Goal: Book appointment/travel/reservation

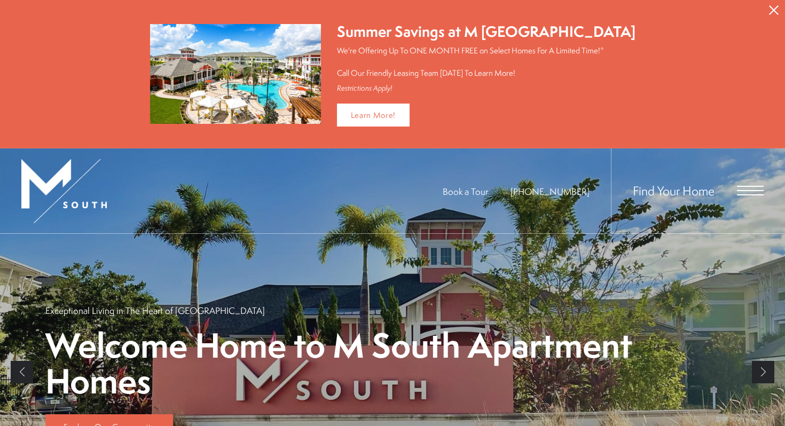
click at [689, 192] on span "Find Your Home" at bounding box center [674, 190] width 82 height 17
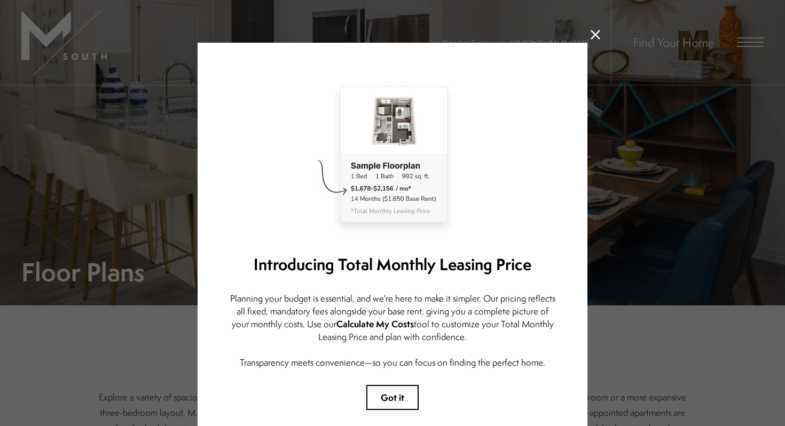
click at [591, 34] on icon at bounding box center [596, 35] width 10 height 10
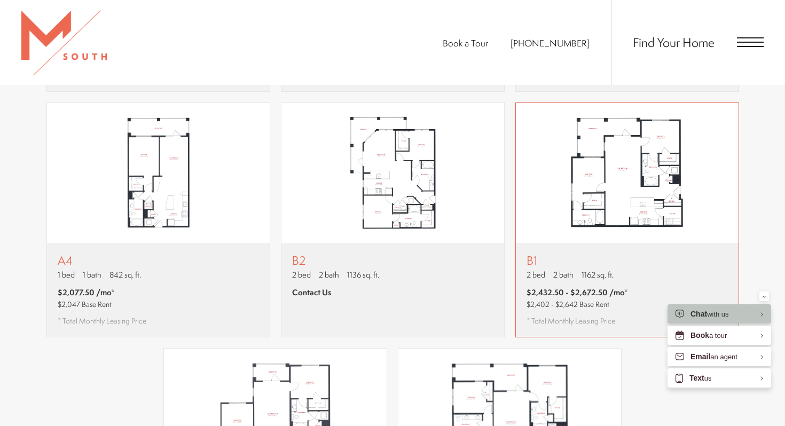
scroll to position [907, 0]
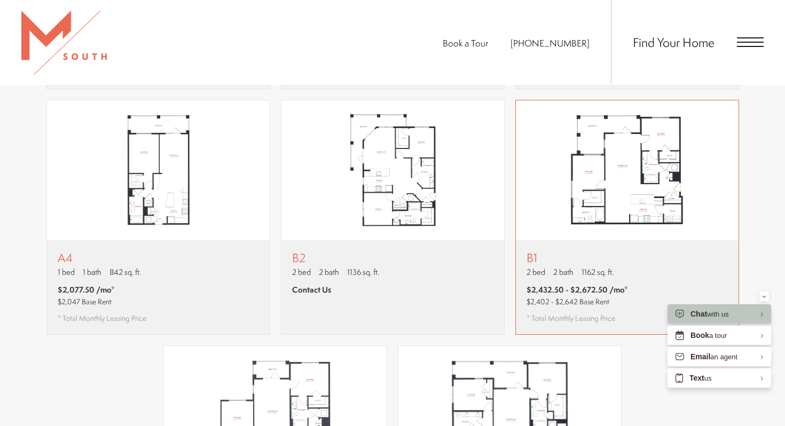
click at [570, 204] on img "View floor plan B1" at bounding box center [627, 170] width 223 height 140
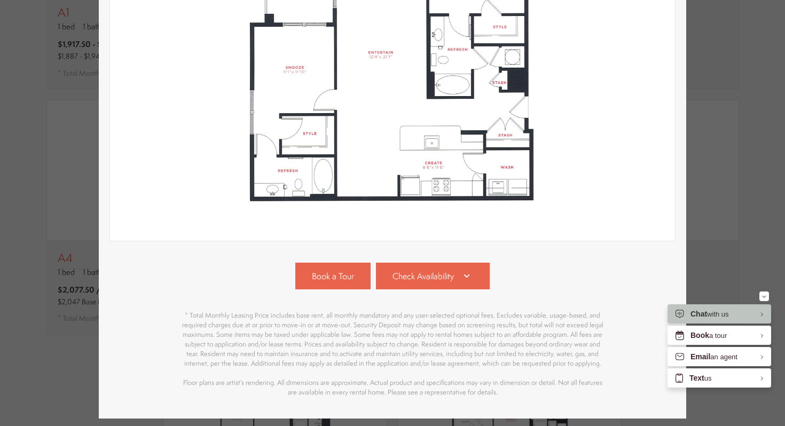
scroll to position [269, 0]
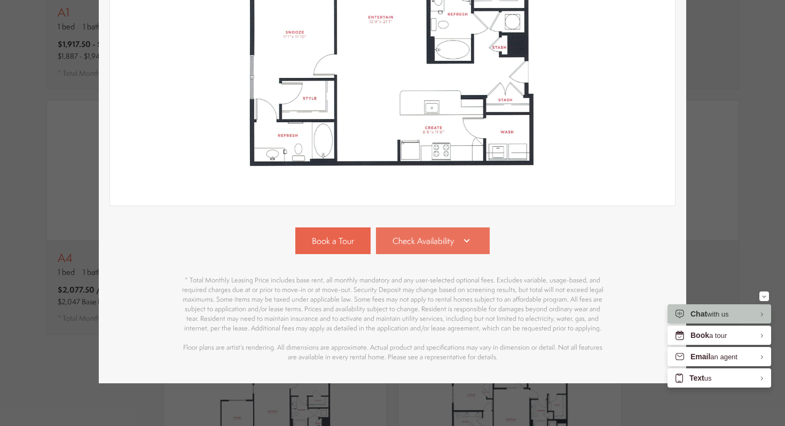
click at [479, 240] on link "Check Availability" at bounding box center [433, 240] width 114 height 27
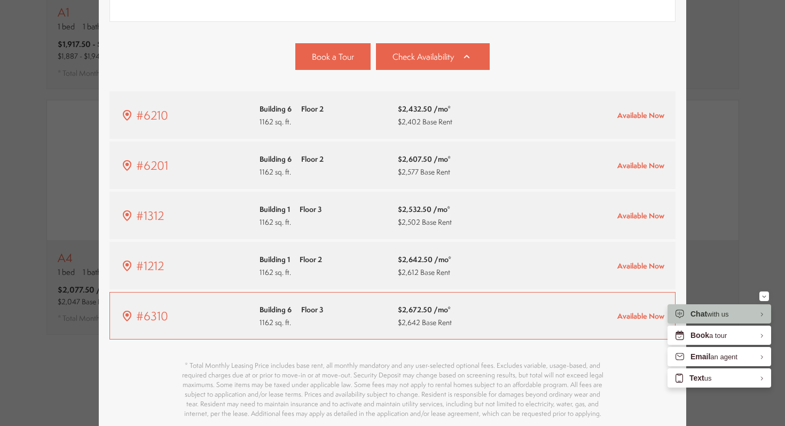
scroll to position [450, 0]
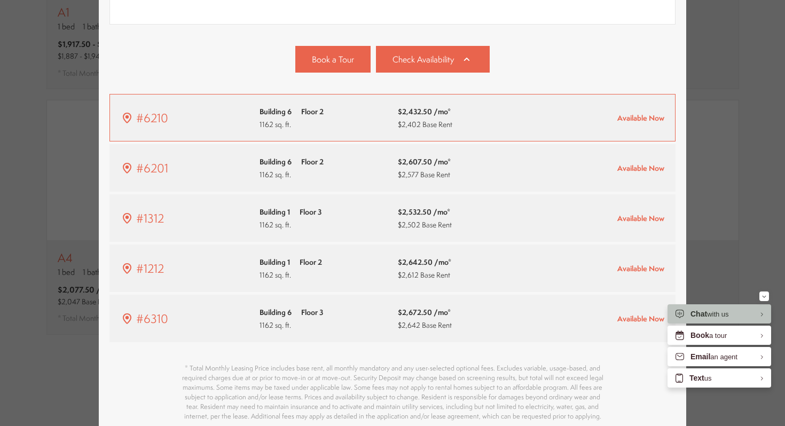
click at [445, 122] on span "$2,402 Base Rent" at bounding box center [425, 124] width 54 height 10
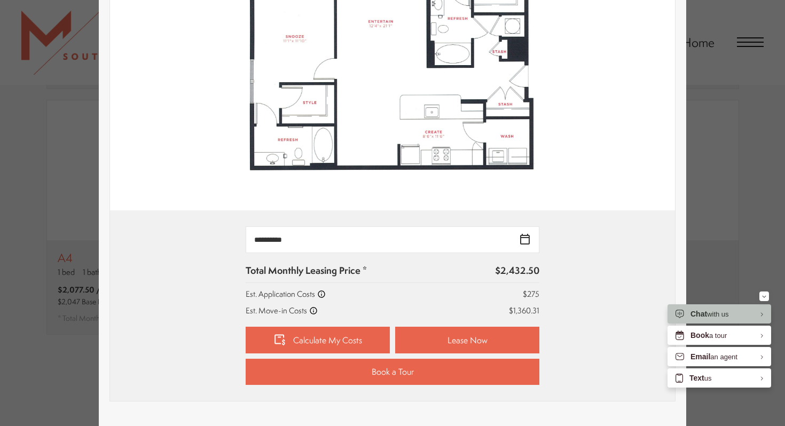
scroll to position [284, 0]
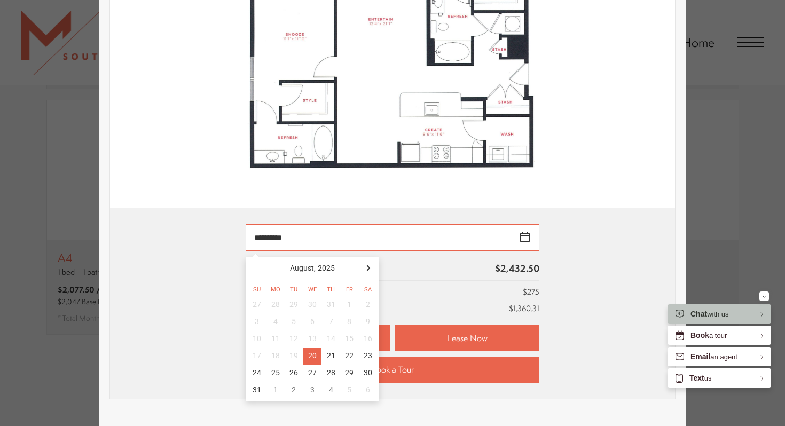
click at [524, 239] on input "**********" at bounding box center [393, 237] width 294 height 27
click at [370, 269] on div at bounding box center [368, 267] width 17 height 17
click at [332, 298] on div "4" at bounding box center [330, 304] width 19 height 17
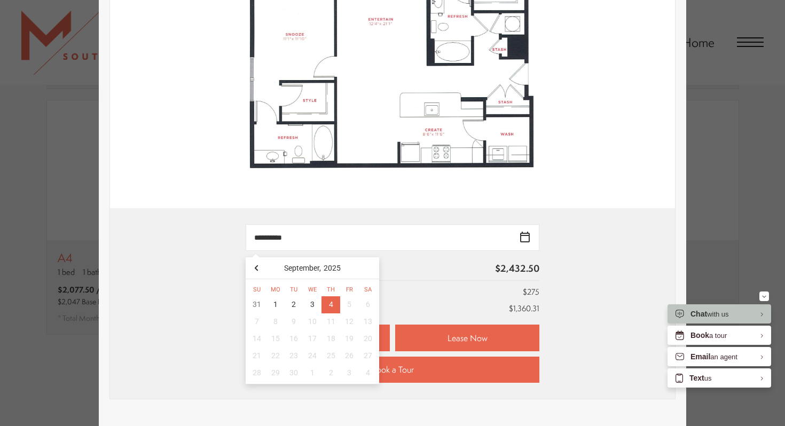
type input "**********"
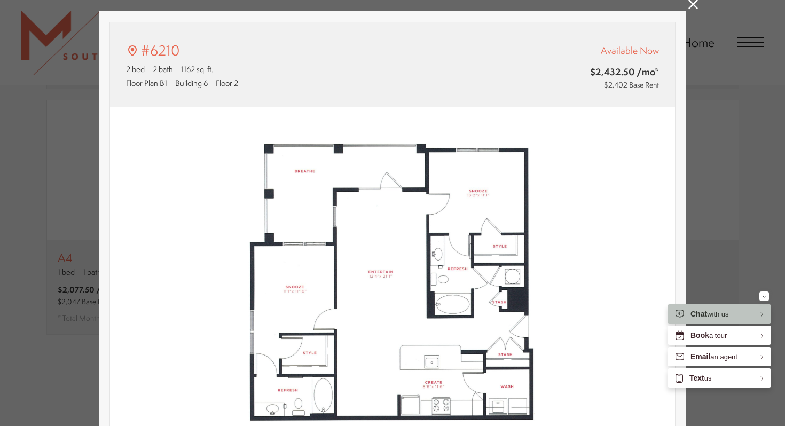
scroll to position [0, 0]
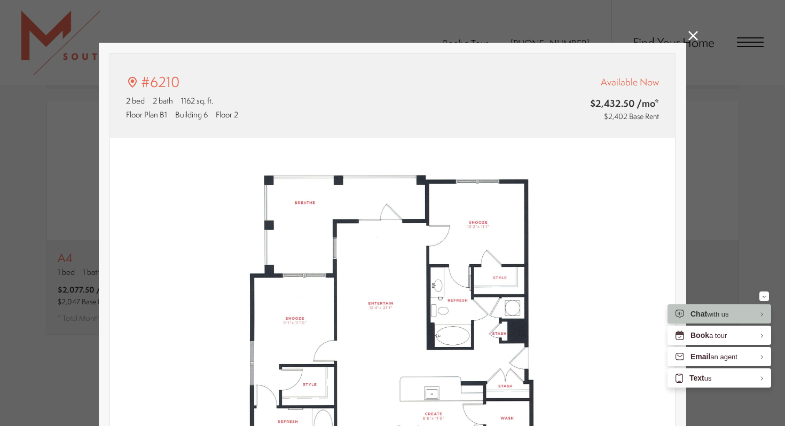
click at [690, 43] on div "#6210 2 bed 2 bath 1162 sq. ft. Floor Plan B1 Building 6 Floor 2 Available Now …" at bounding box center [392, 213] width 785 height 426
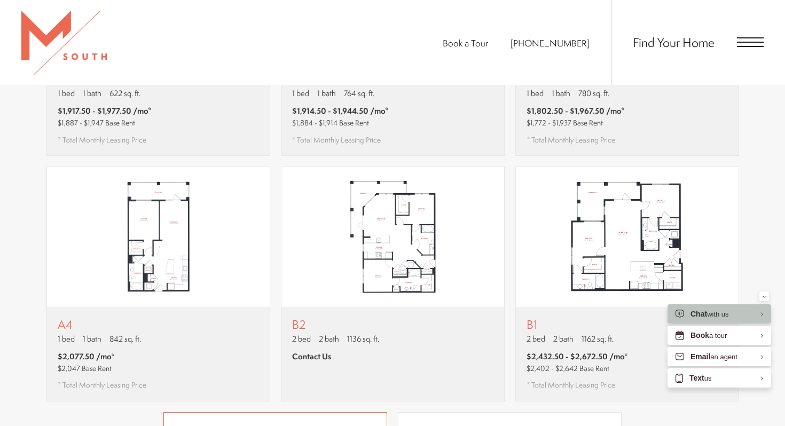
scroll to position [840, 0]
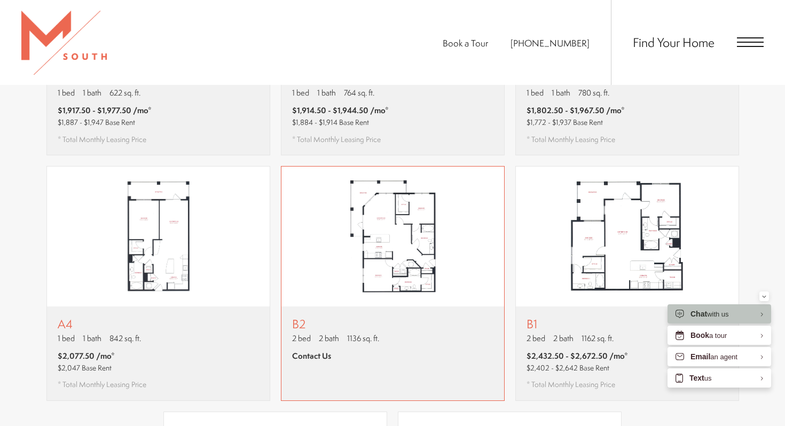
click at [309, 350] on span "Contact Us" at bounding box center [311, 355] width 39 height 11
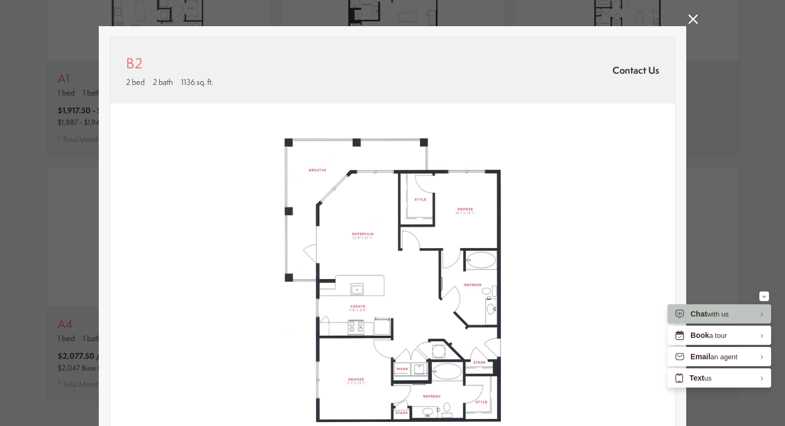
scroll to position [0, 0]
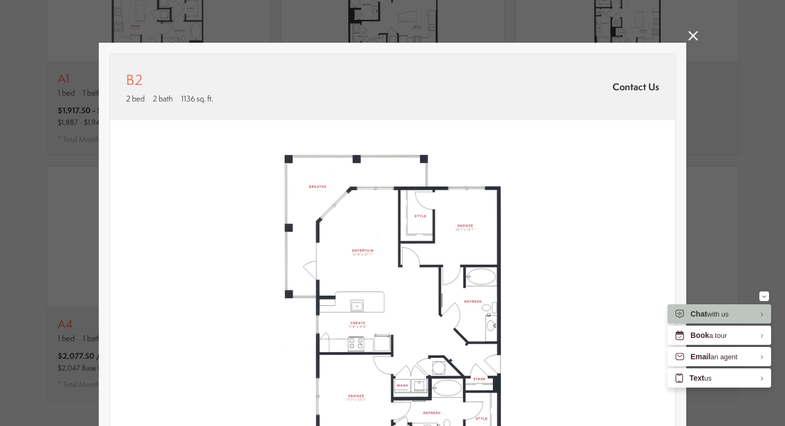
click at [694, 32] on icon at bounding box center [693, 36] width 10 height 10
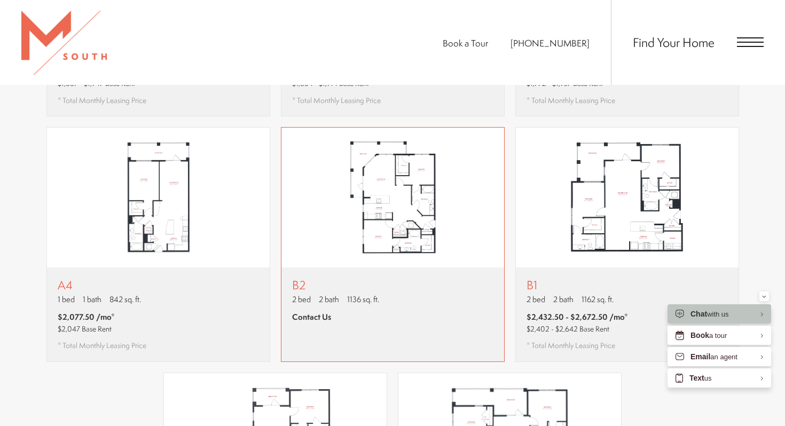
scroll to position [885, 0]
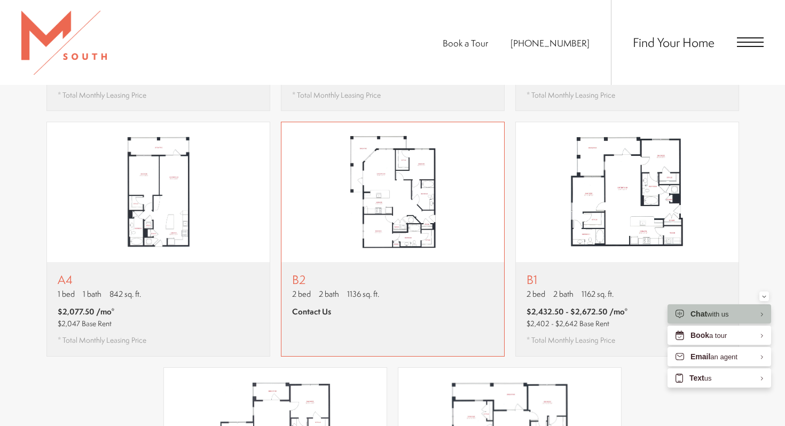
click at [309, 306] on span "Contact Us" at bounding box center [311, 311] width 39 height 11
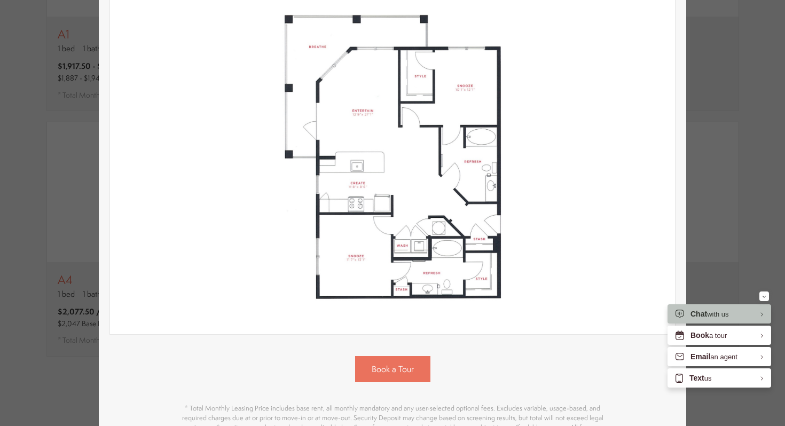
scroll to position [0, 0]
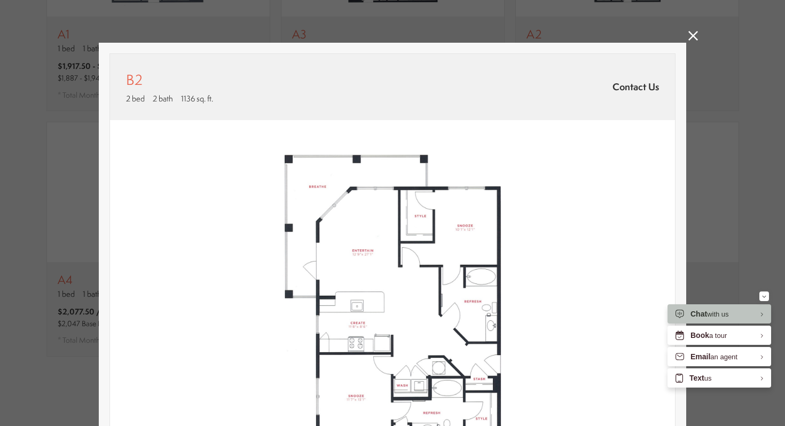
click at [696, 37] on icon at bounding box center [693, 36] width 10 height 10
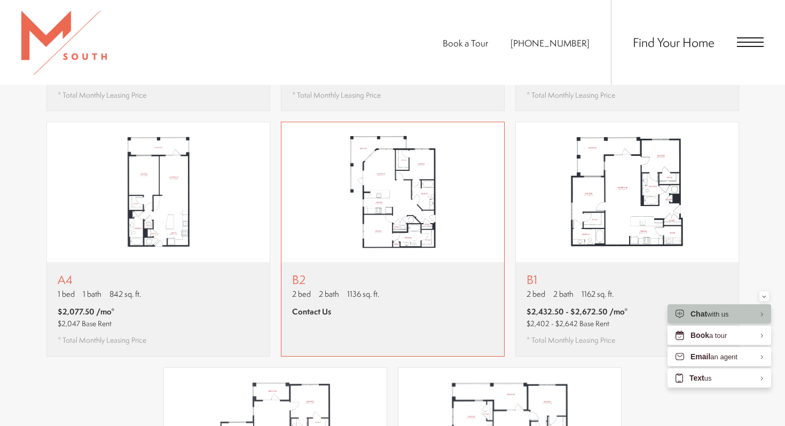
scroll to position [859, 0]
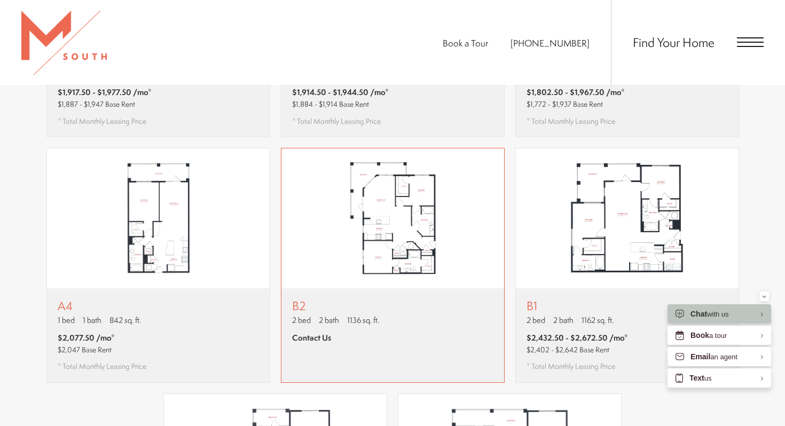
click at [321, 332] on span "Contact Us" at bounding box center [311, 337] width 39 height 11
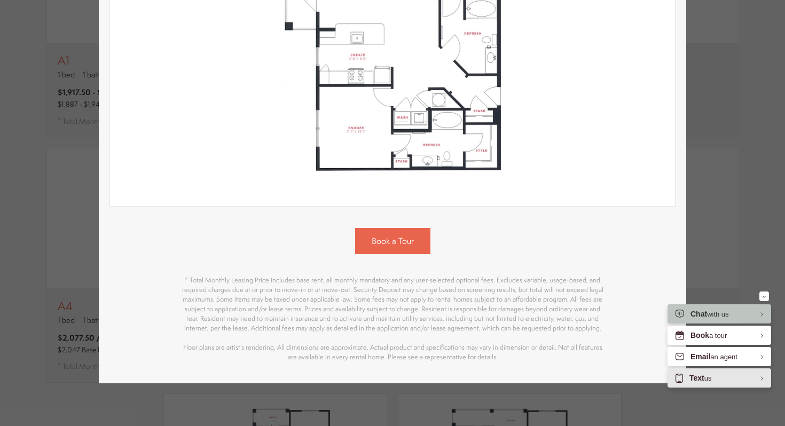
click at [702, 379] on span "Text" at bounding box center [696, 378] width 15 height 9
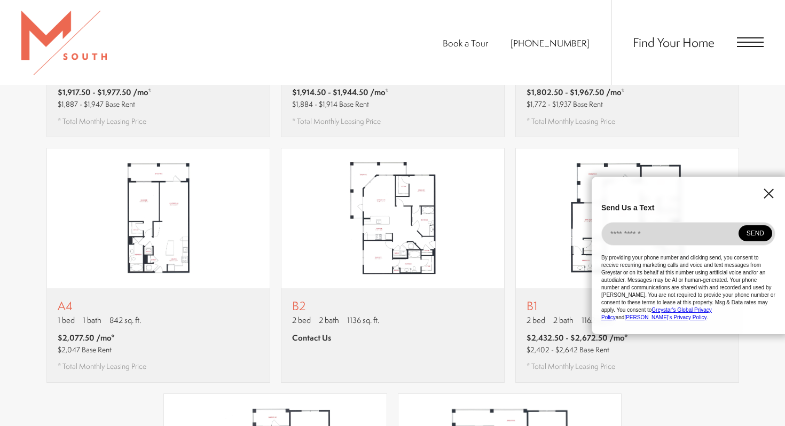
click at [768, 199] on icon "EliseAI Widget" at bounding box center [768, 193] width 10 height 10
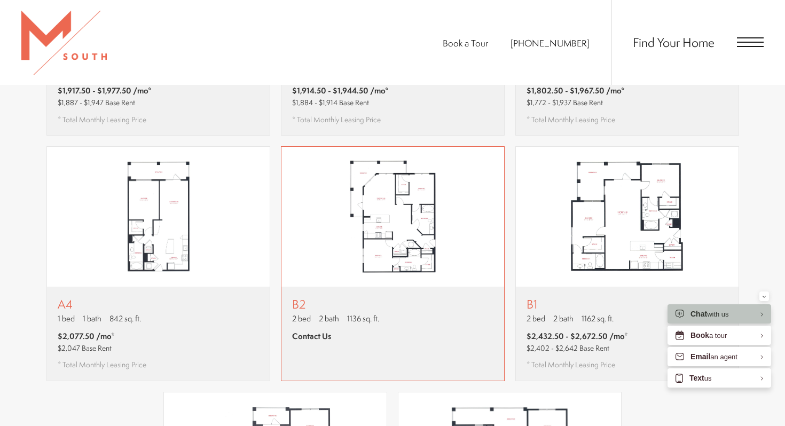
scroll to position [859, 0]
